Goal: Book appointment/travel/reservation

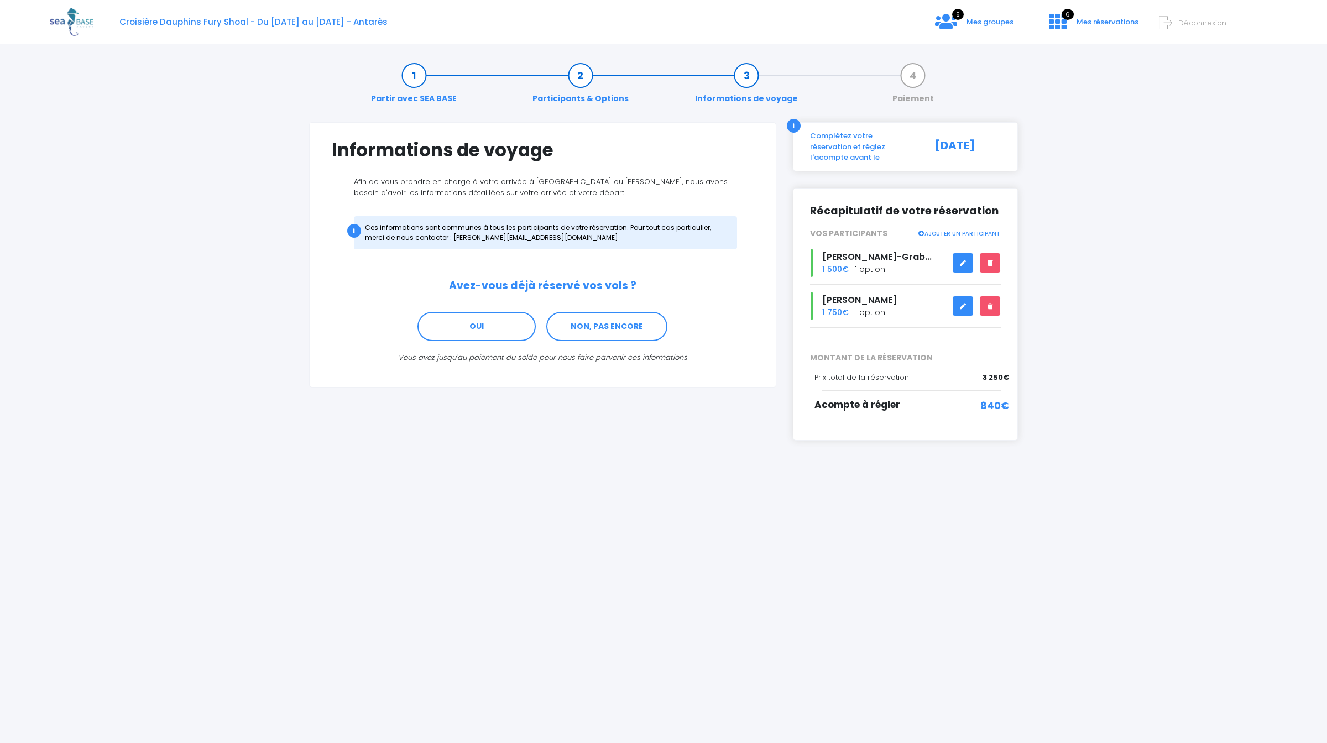
click at [916, 497] on div "Partir avec SEA BASE Participants & Options Informations de voyage Paiement Inf…" at bounding box center [663, 396] width 1227 height 691
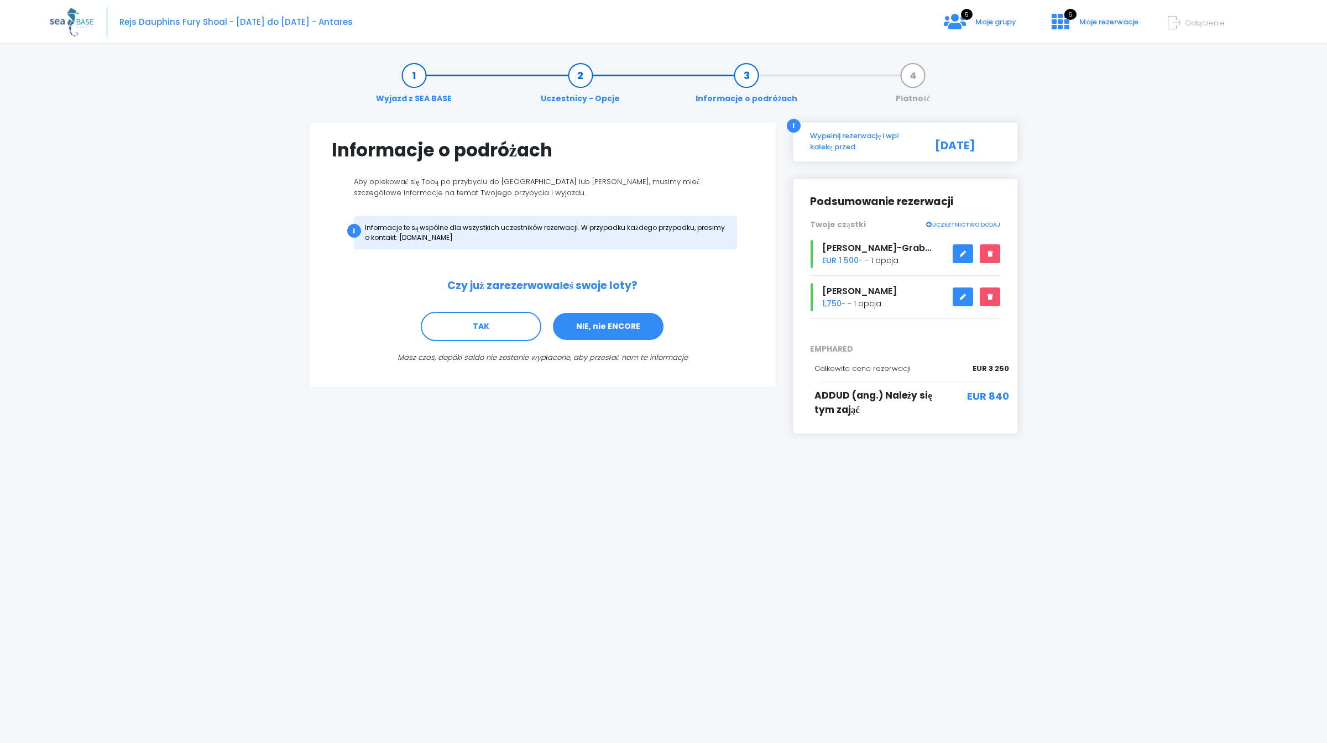
click at [610, 334] on link "NIE, nie ENCORE" at bounding box center [608, 327] width 113 height 30
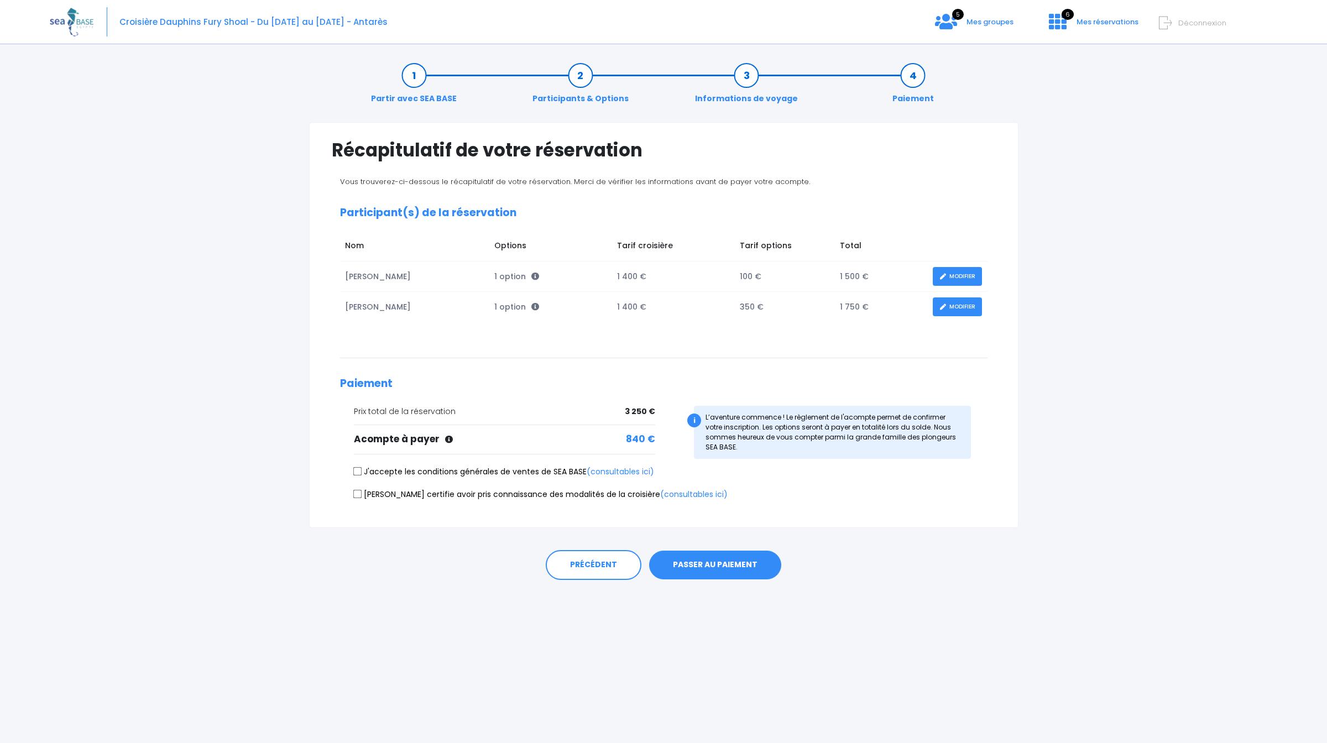
click at [741, 573] on button "PASSER AU PAIEMENT" at bounding box center [715, 565] width 132 height 29
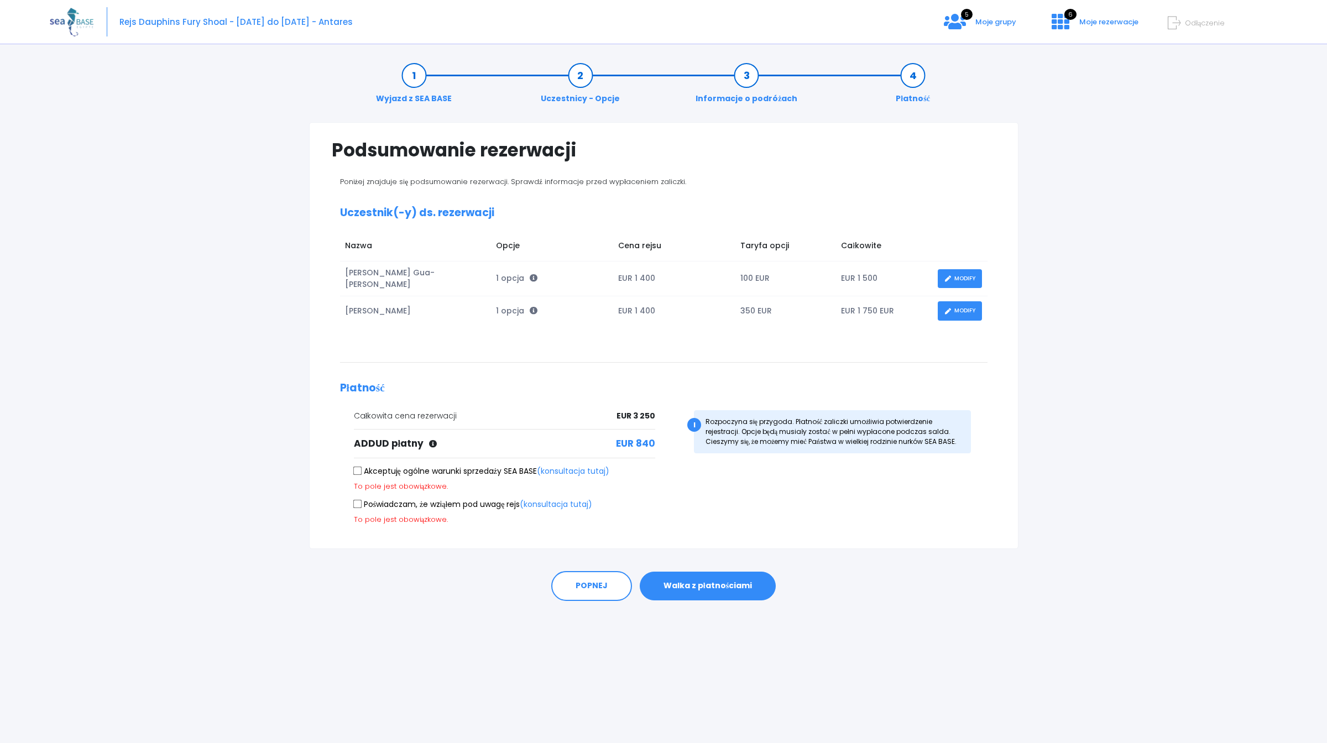
click at [361, 473] on input "Akceptuję ogólne warunki sprzedaży SEA BASE (konsultacja tutaj)" at bounding box center [357, 471] width 9 height 9
checkbox input "true"
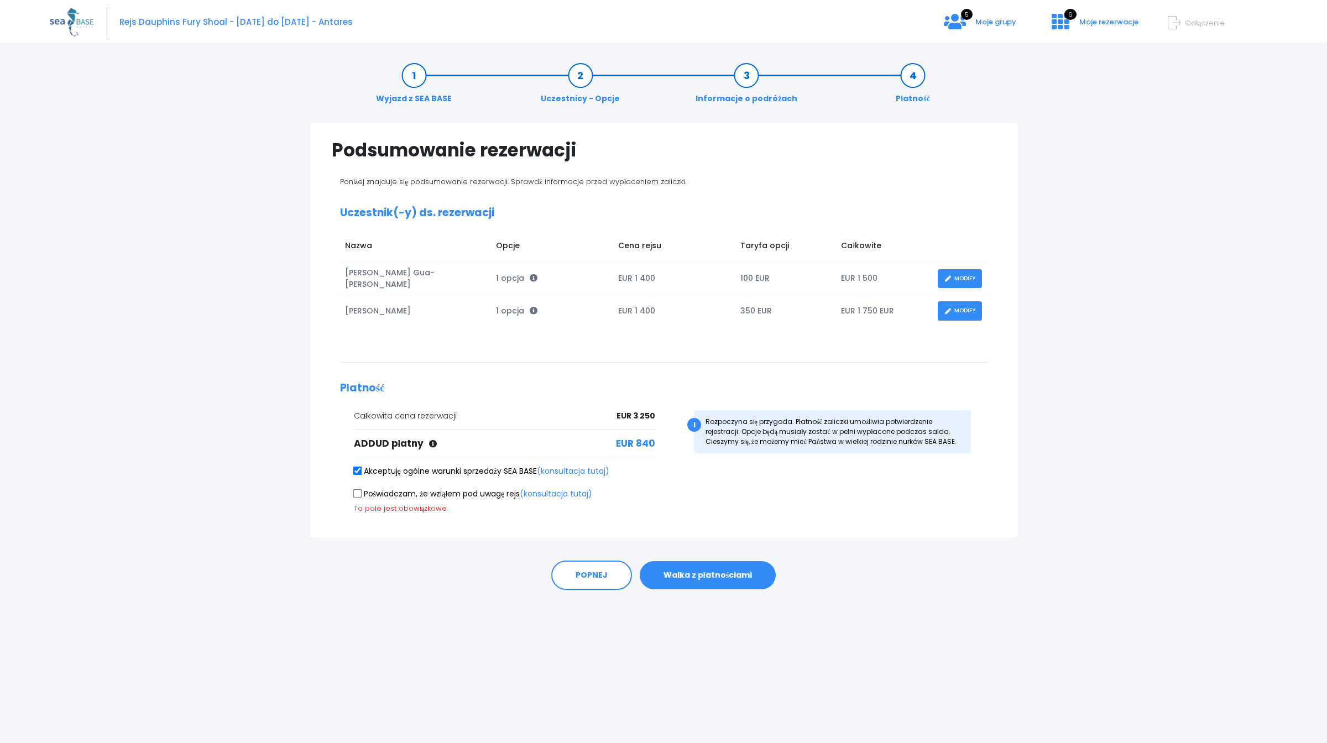
click at [360, 494] on input "Poświadczam, że wziąłem pod uwagę rejs (konsultacja tutaj)" at bounding box center [357, 493] width 9 height 9
checkbox input "true"
click at [745, 565] on button "Walka z płatnościami" at bounding box center [708, 564] width 136 height 29
click at [733, 566] on button "Walka z płatnościami" at bounding box center [708, 564] width 136 height 29
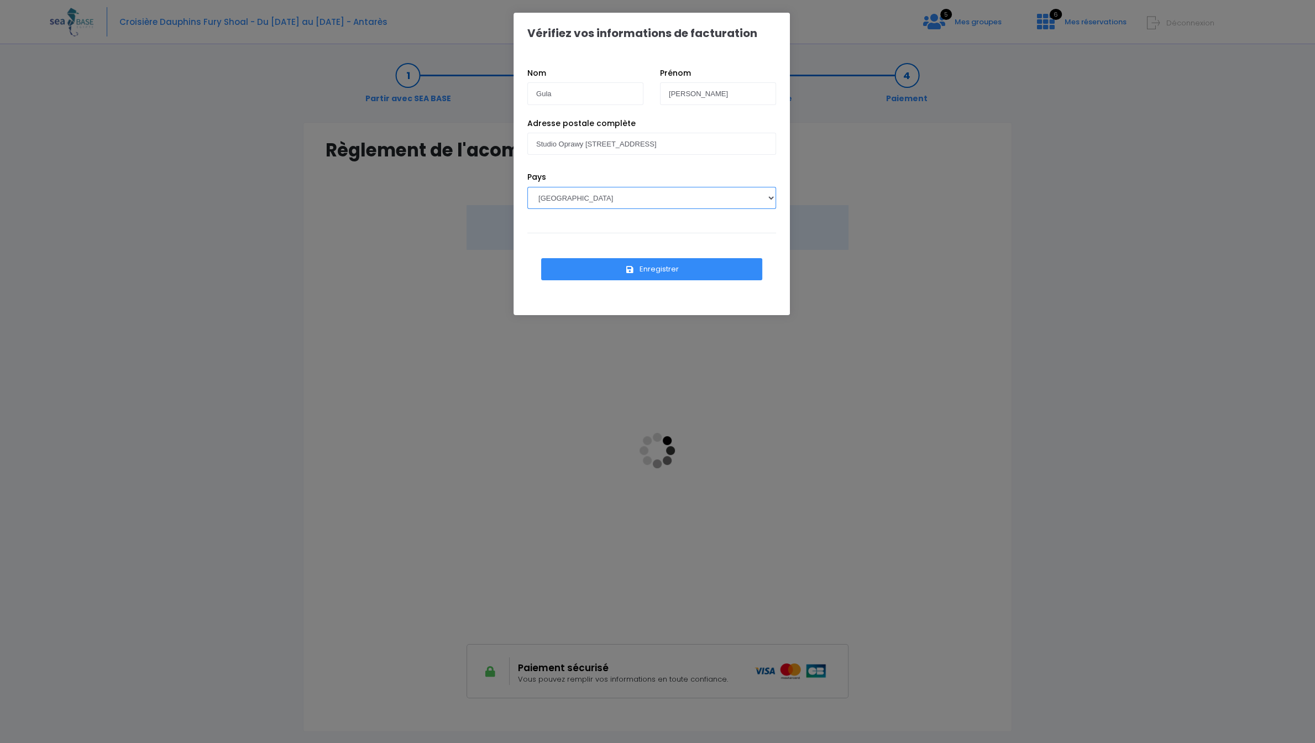
select select "PL"
click option "[GEOGRAPHIC_DATA]" at bounding box center [0, 0] width 0 height 0
drag, startPoint x: 617, startPoint y: 97, endPoint x: 375, endPoint y: 103, distance: 241.6
click at [527, 103] on input "Gula" at bounding box center [585, 93] width 116 height 22
type input "[PERSON_NAME]"
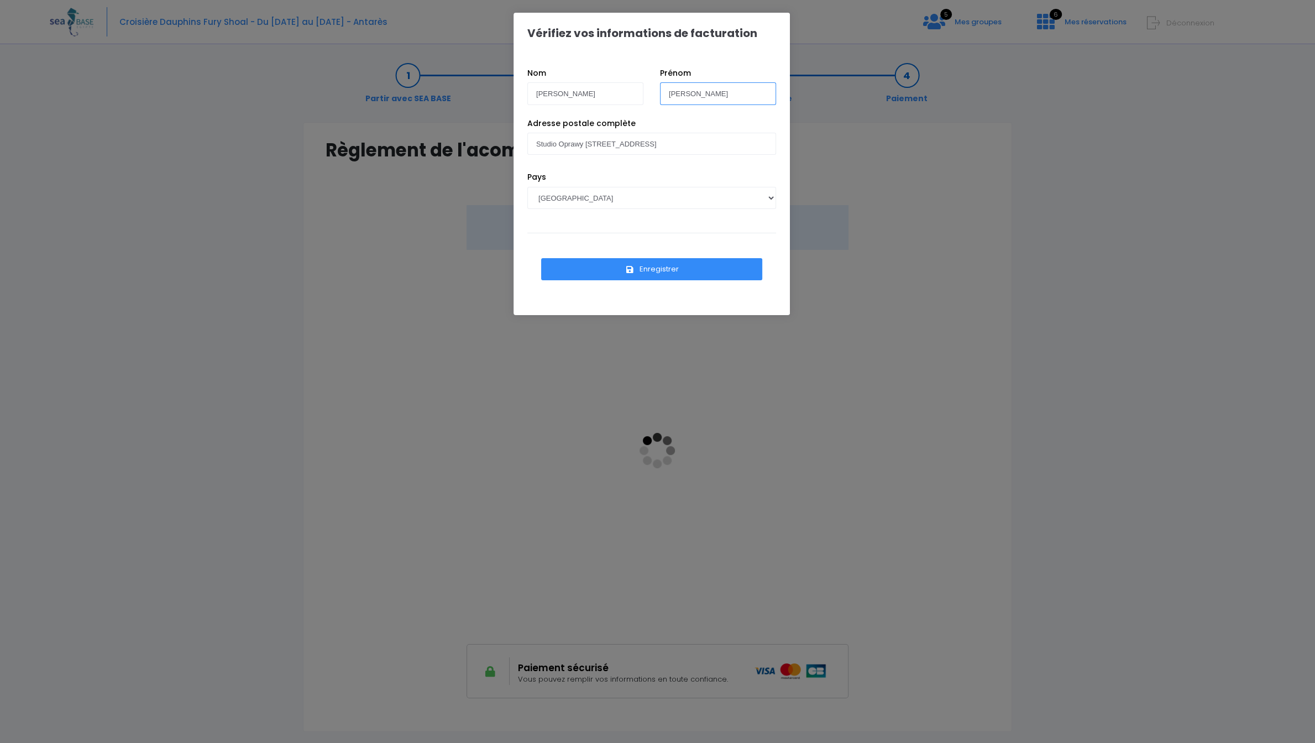
type input "[PERSON_NAME]"
click at [602, 270] on button "Enregistrer" at bounding box center [651, 269] width 221 height 22
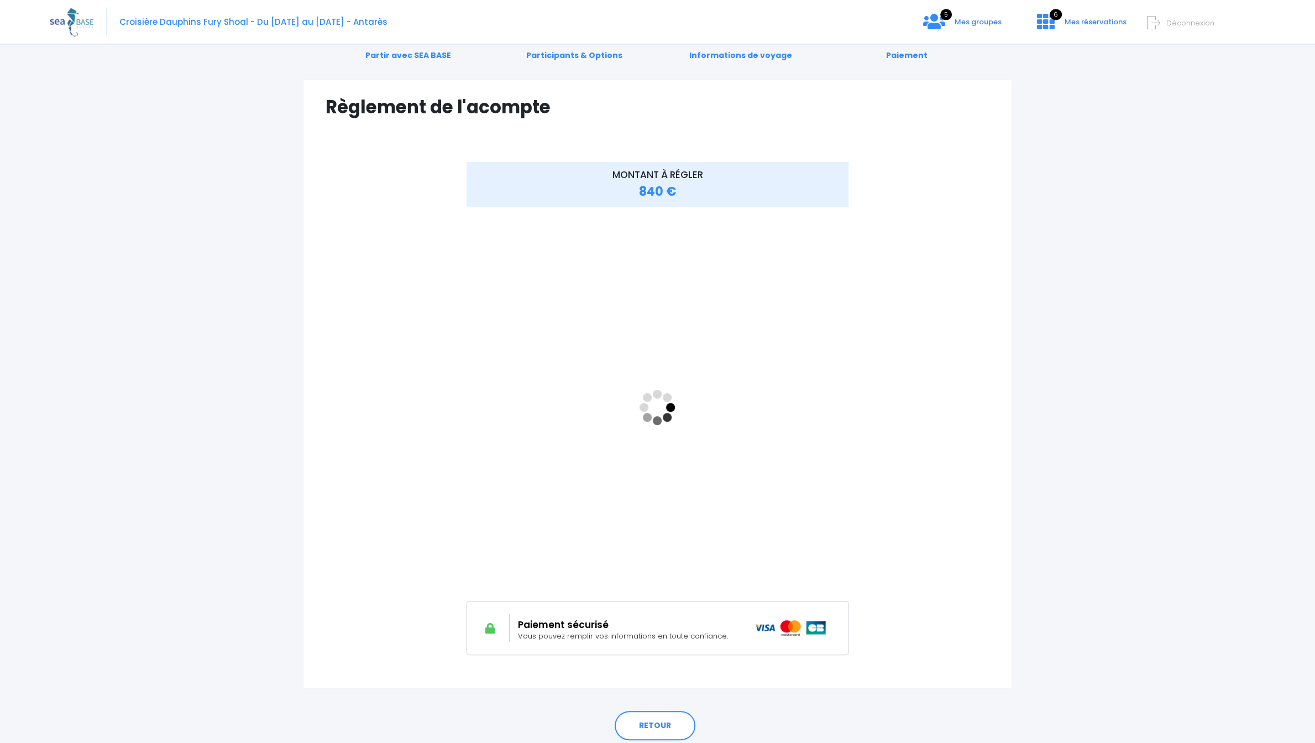
scroll to position [84, 0]
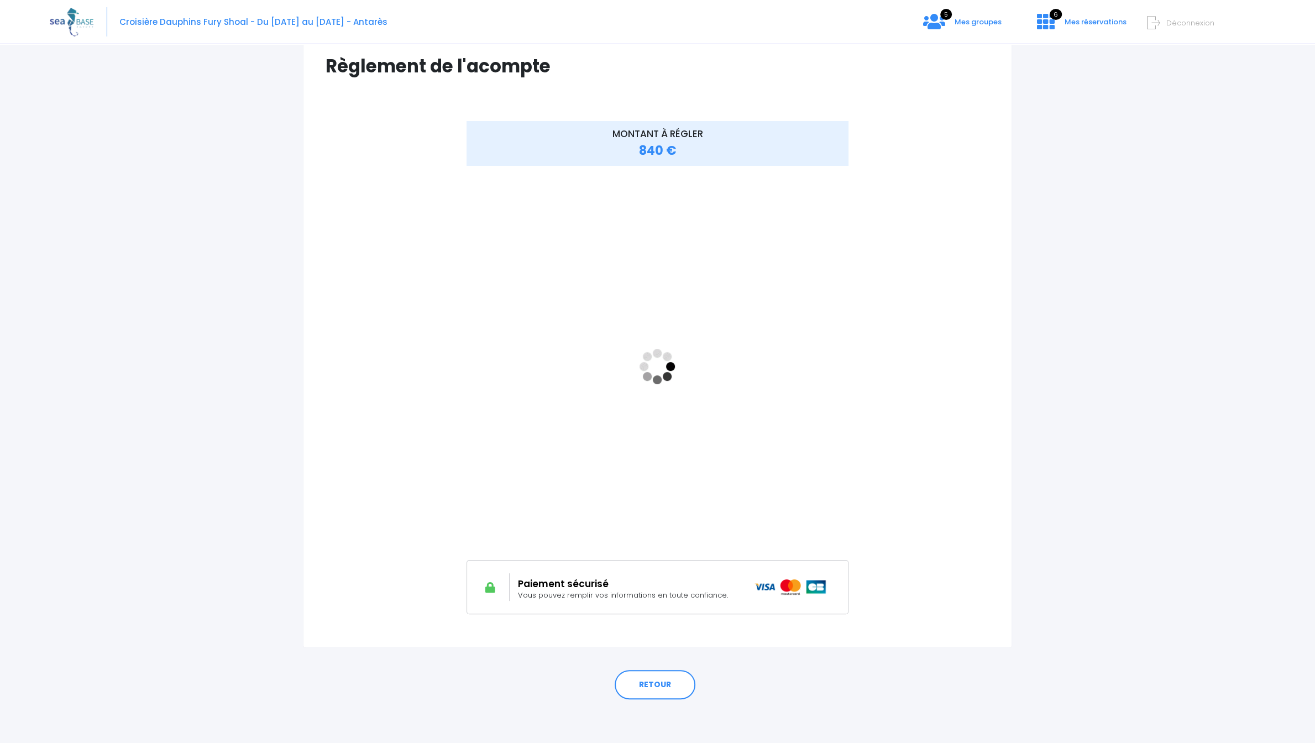
click at [1064, 138] on div "Partir avec SEA BASE Participants & Options Informations de voyage Paiement Règ…" at bounding box center [657, 355] width 1215 height 776
